Goal: Transaction & Acquisition: Download file/media

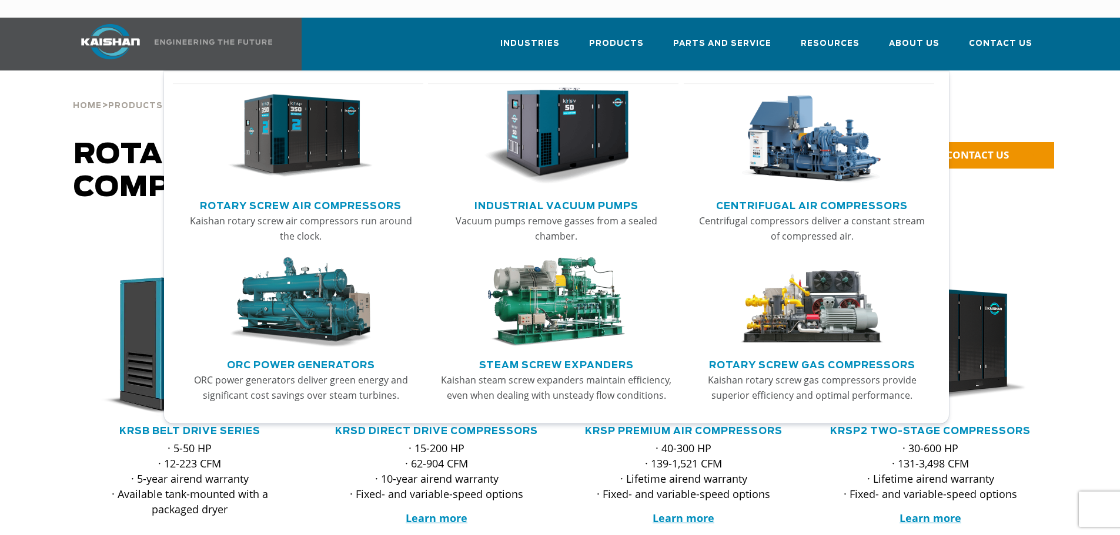
click at [310, 127] on img "Main menu" at bounding box center [300, 137] width 145 height 98
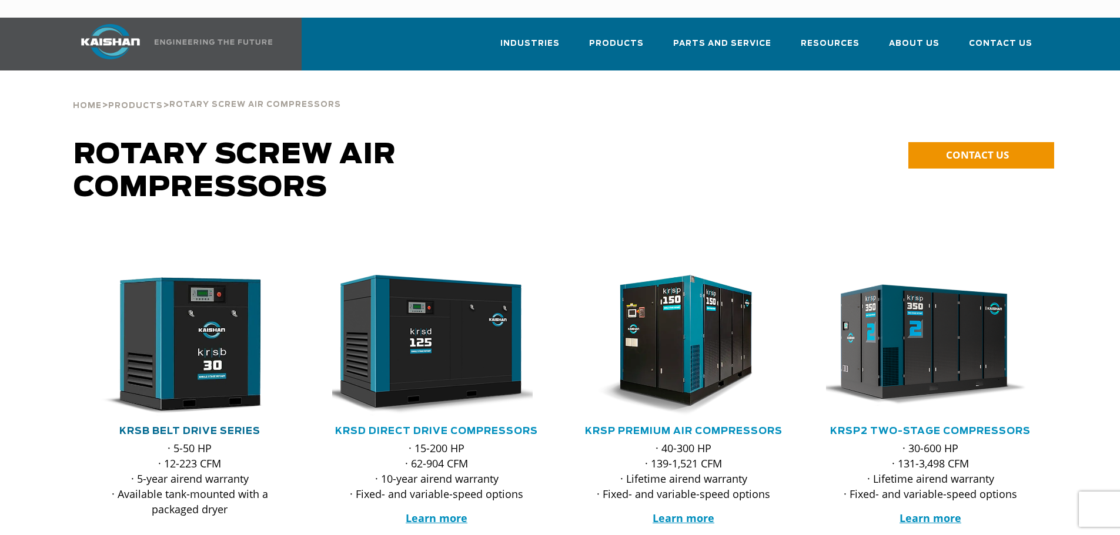
click at [206, 427] on link "KRSB Belt Drive Series" at bounding box center [189, 431] width 141 height 9
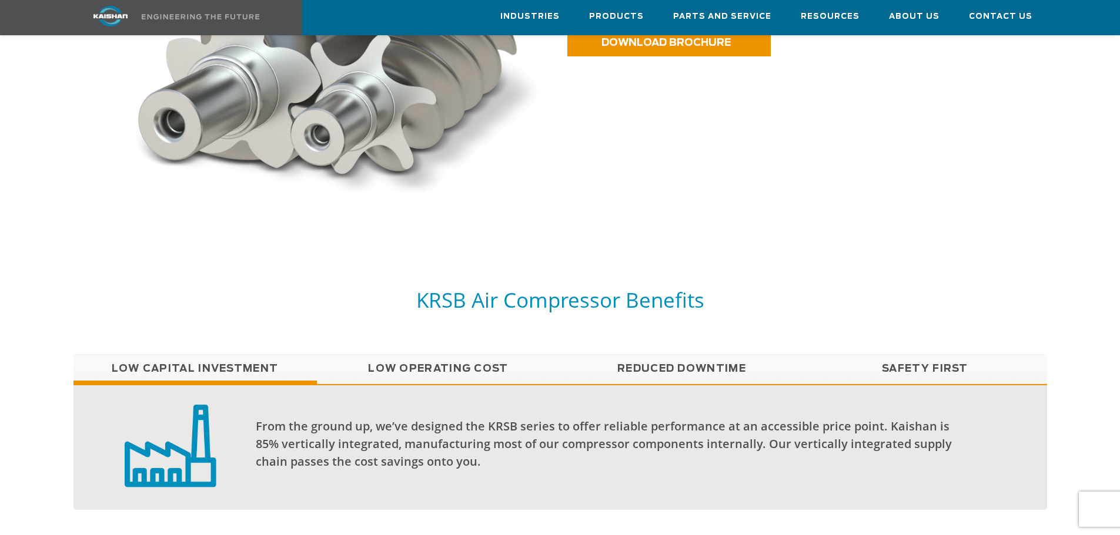
scroll to position [588, 0]
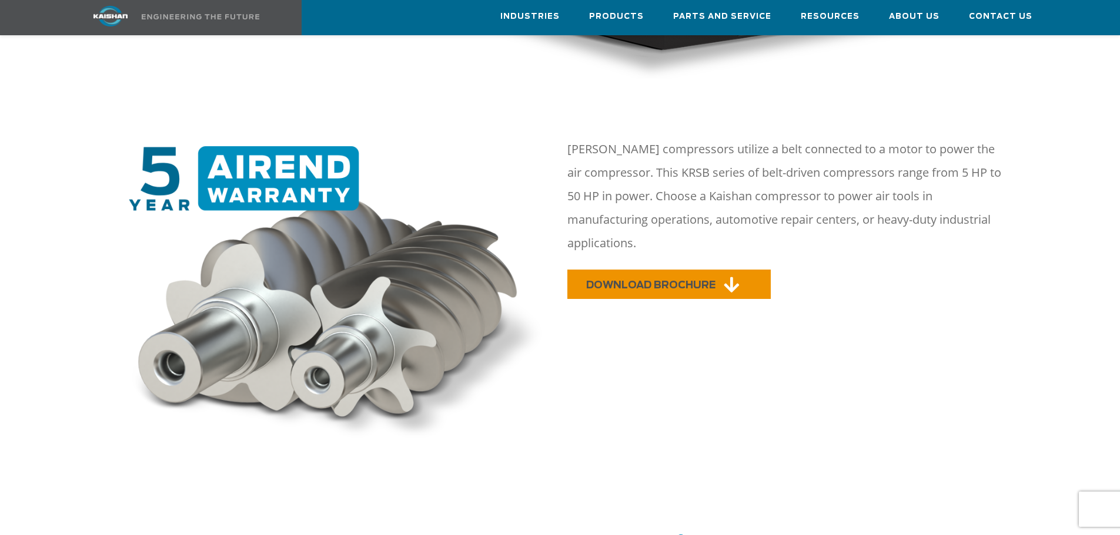
click at [691, 270] on link "DOWNLOAD BROCHURE" at bounding box center [668, 284] width 203 height 29
